Goal: Information Seeking & Learning: Learn about a topic

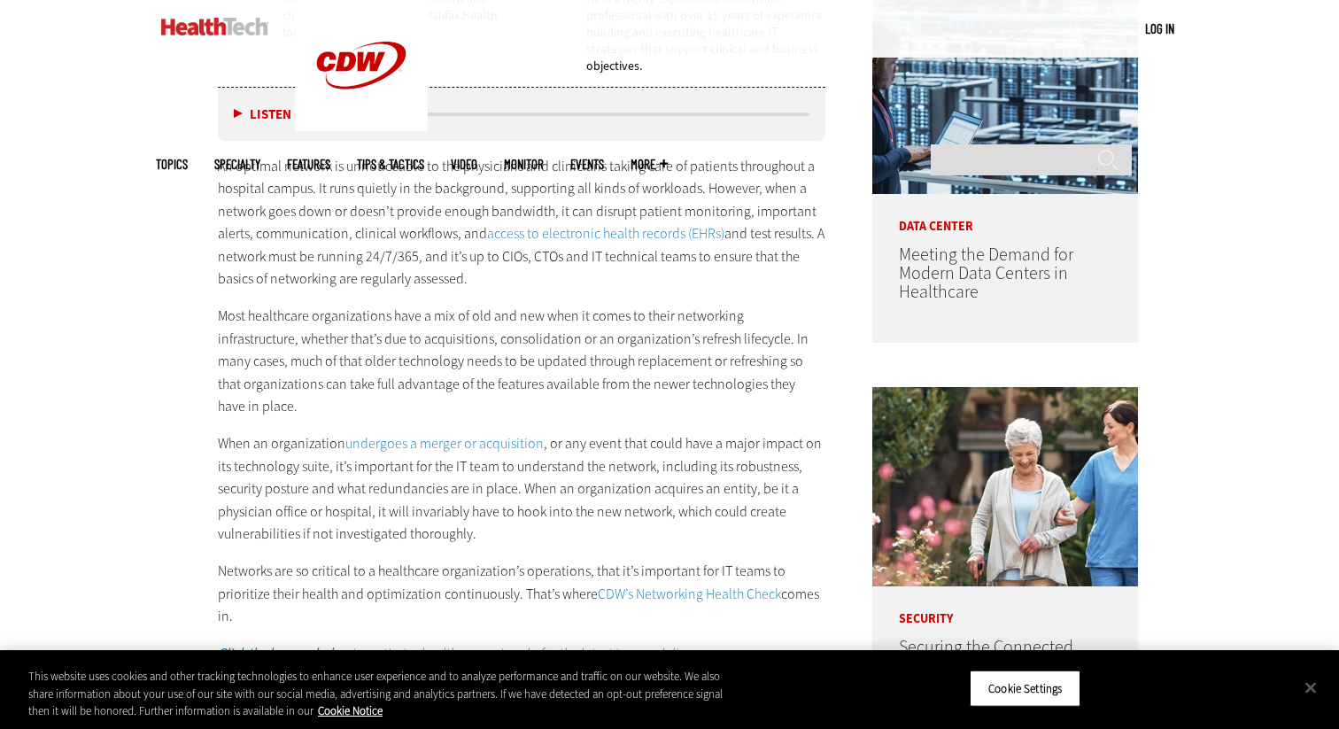
scroll to position [1095, 0]
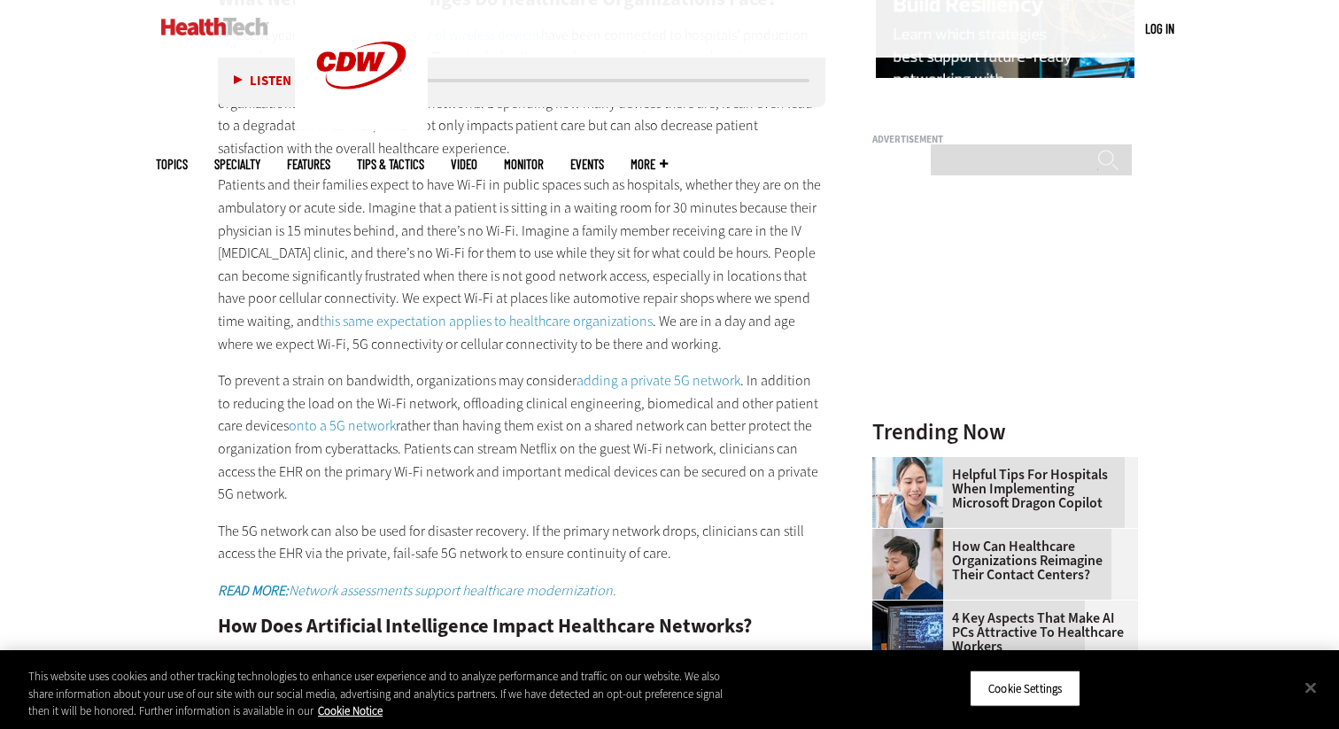
scroll to position [1917, 0]
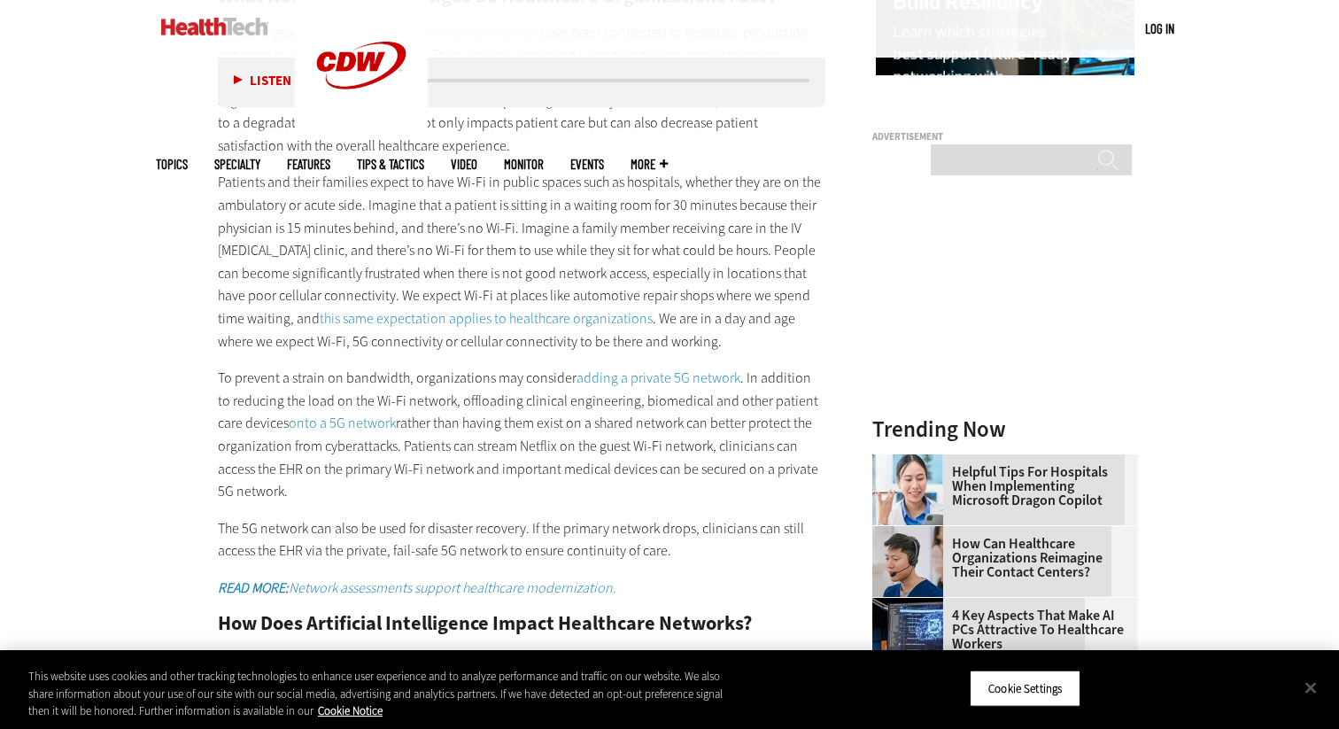
click at [658, 213] on p "Patients and their families expect to have Wi-Fi in public spaces such as hospi…" at bounding box center [522, 262] width 608 height 182
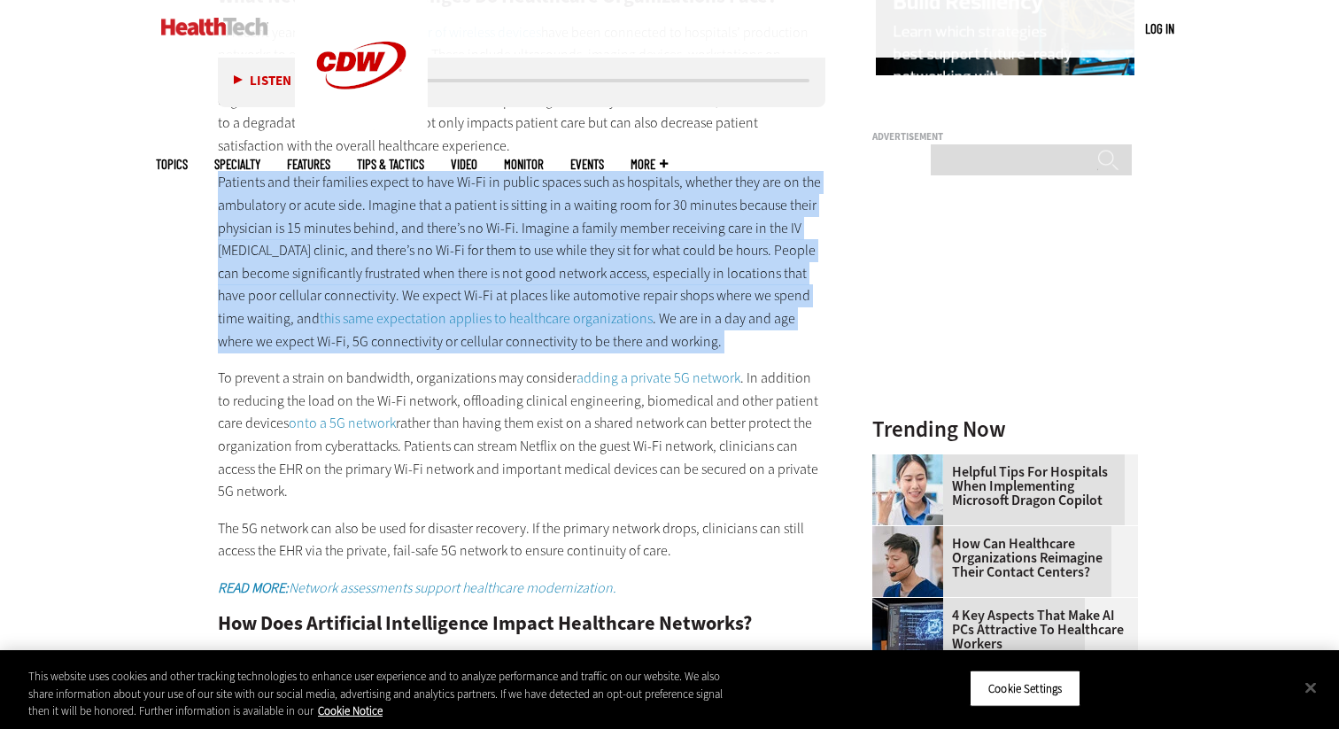
click at [642, 235] on p "Patients and their families expect to have Wi-Fi in public spaces such as hospi…" at bounding box center [522, 262] width 608 height 182
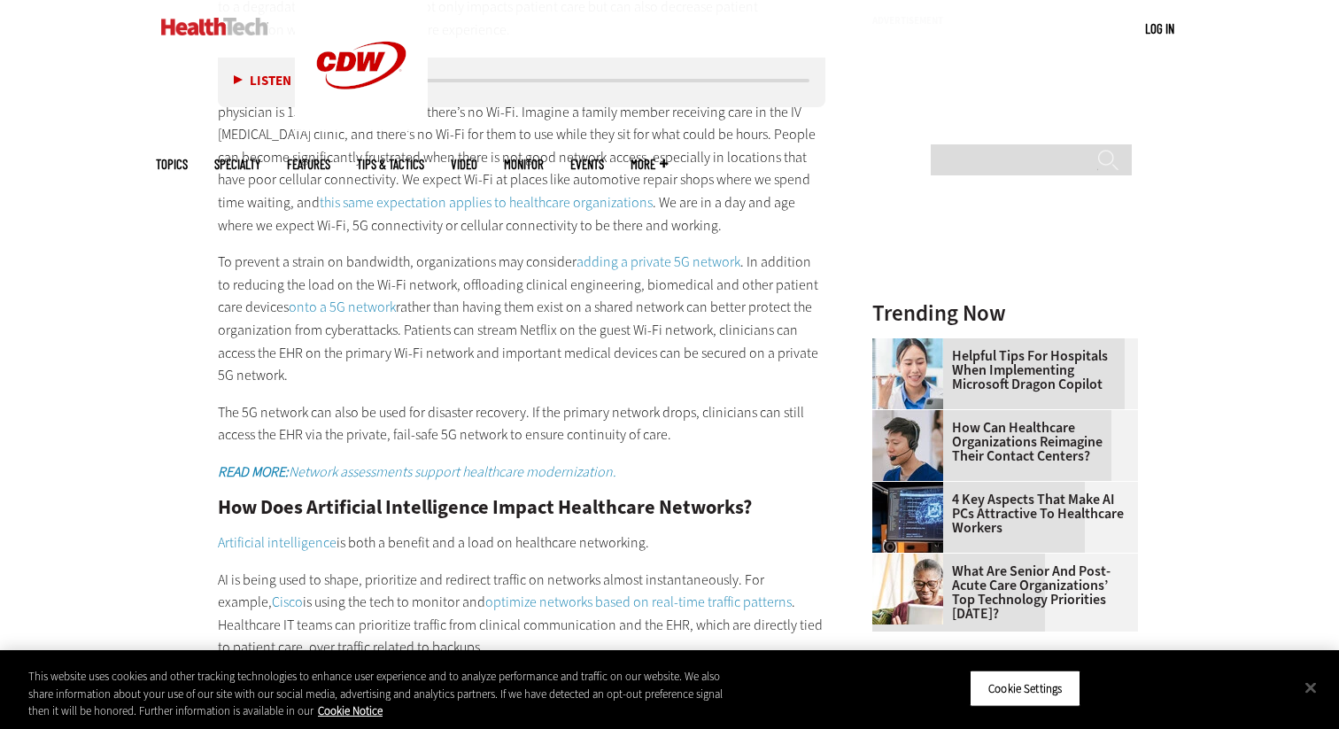
scroll to position [2035, 0]
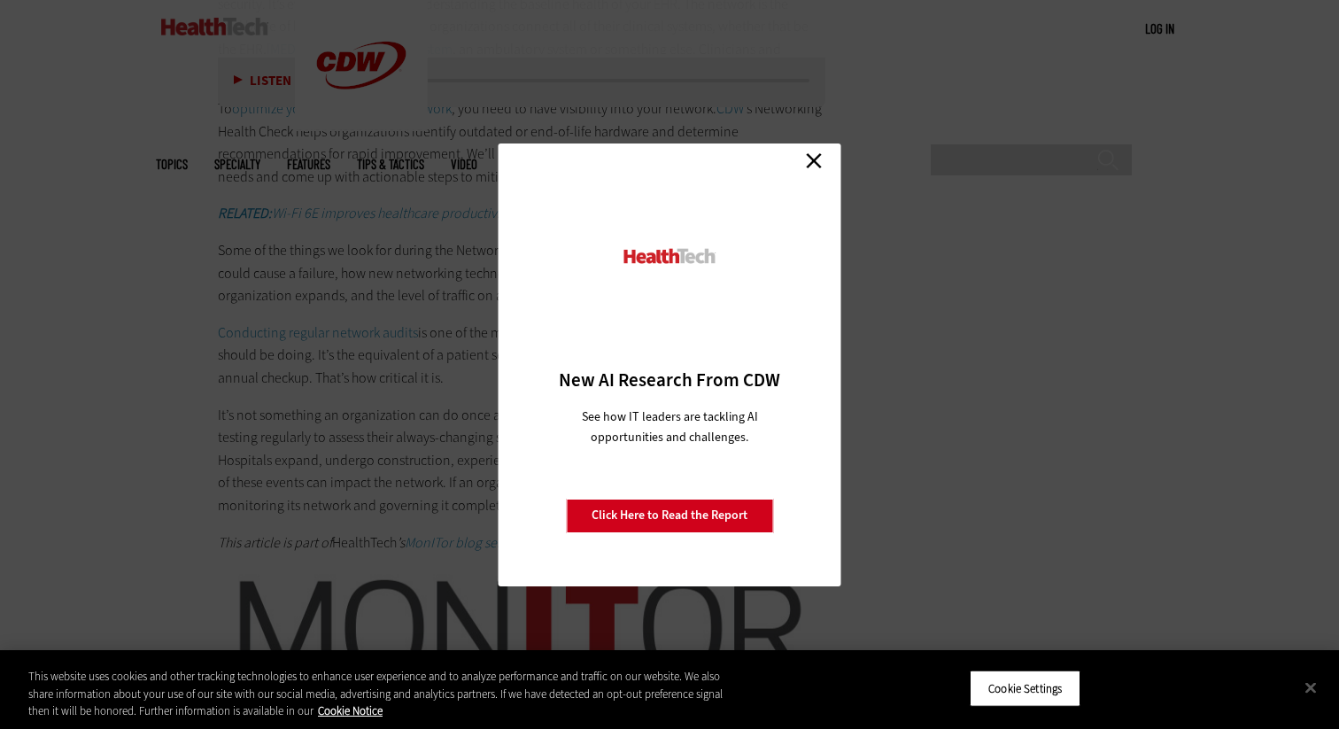
click at [814, 160] on link "Close" at bounding box center [814, 161] width 27 height 27
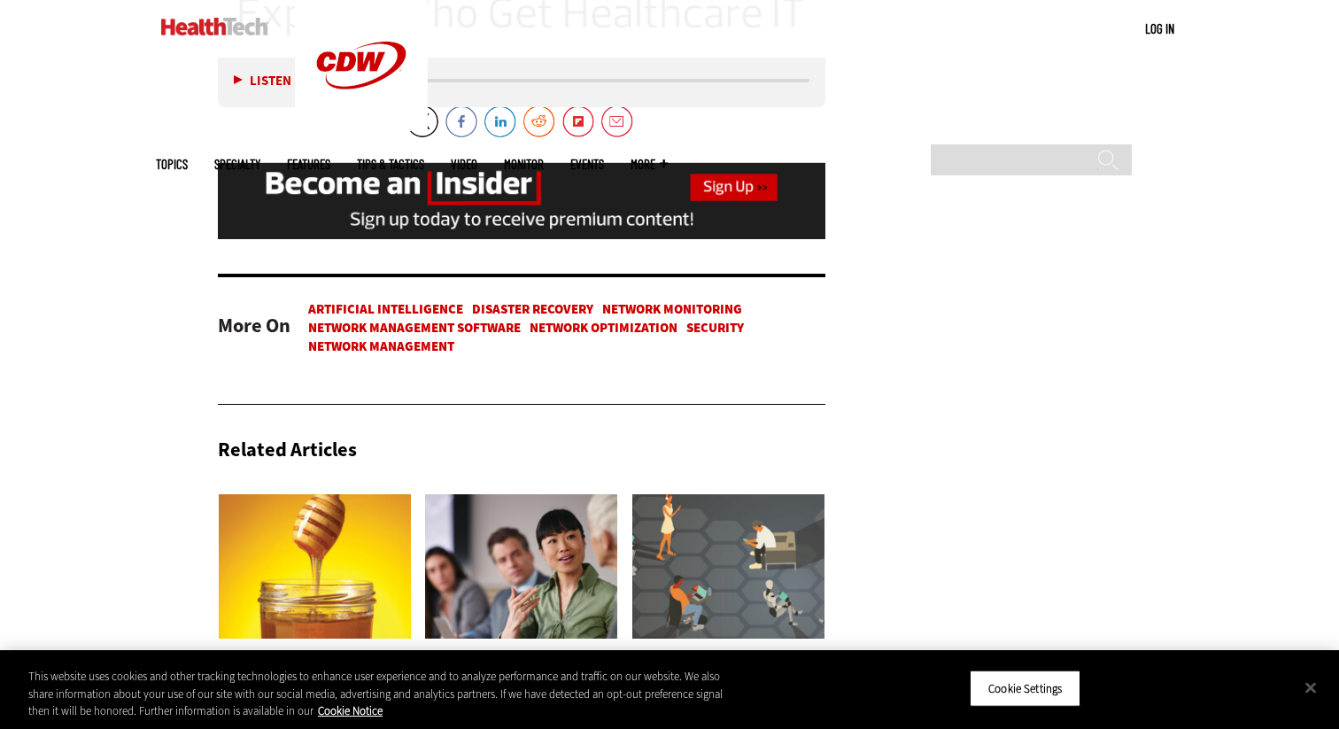
scroll to position [2803, 0]
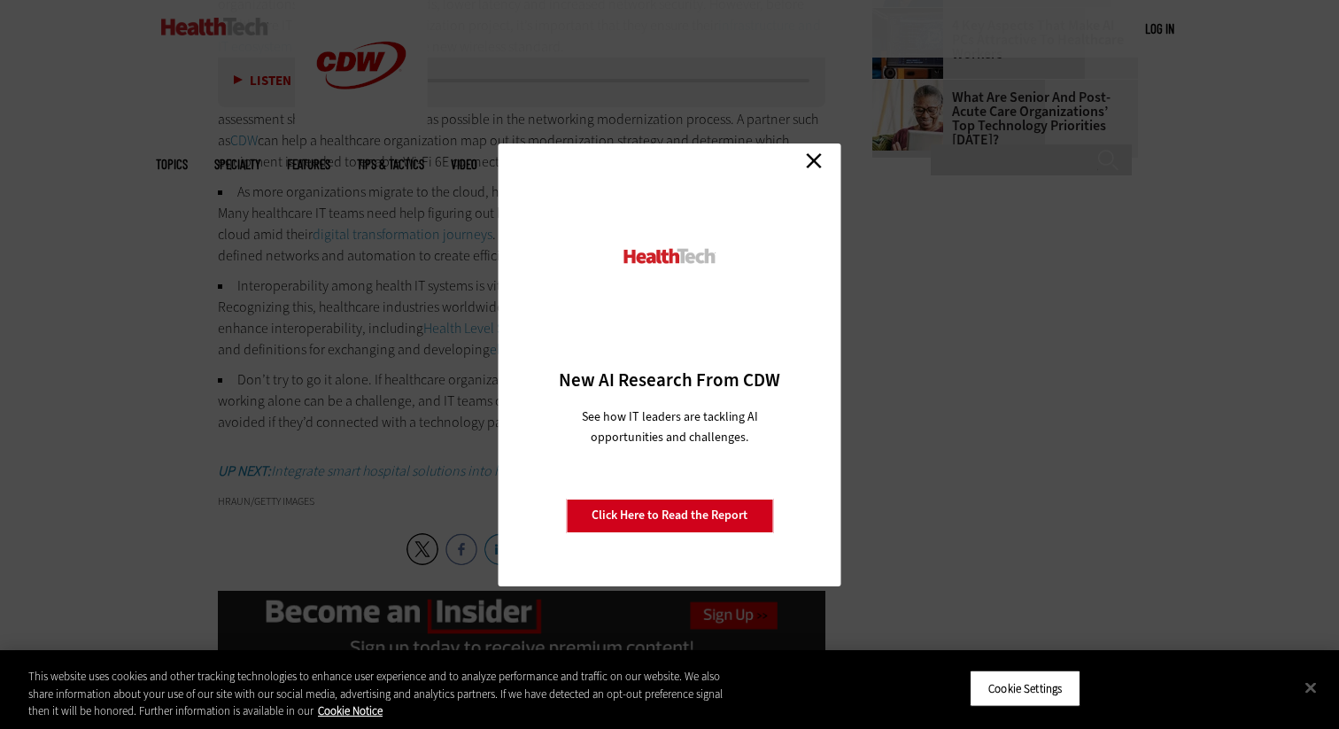
scroll to position [2524, 0]
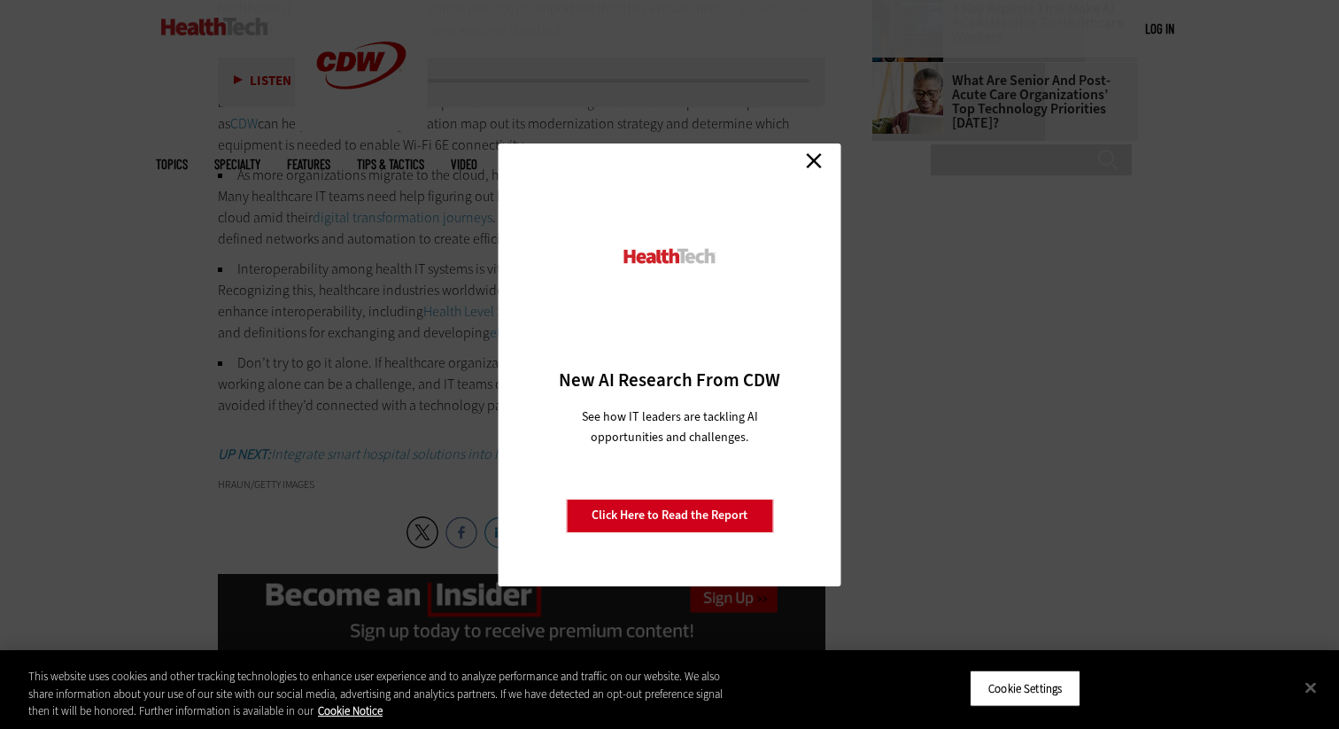
click at [811, 157] on link "Close" at bounding box center [814, 161] width 27 height 27
